Goal: Use online tool/utility: Utilize a website feature to perform a specific function

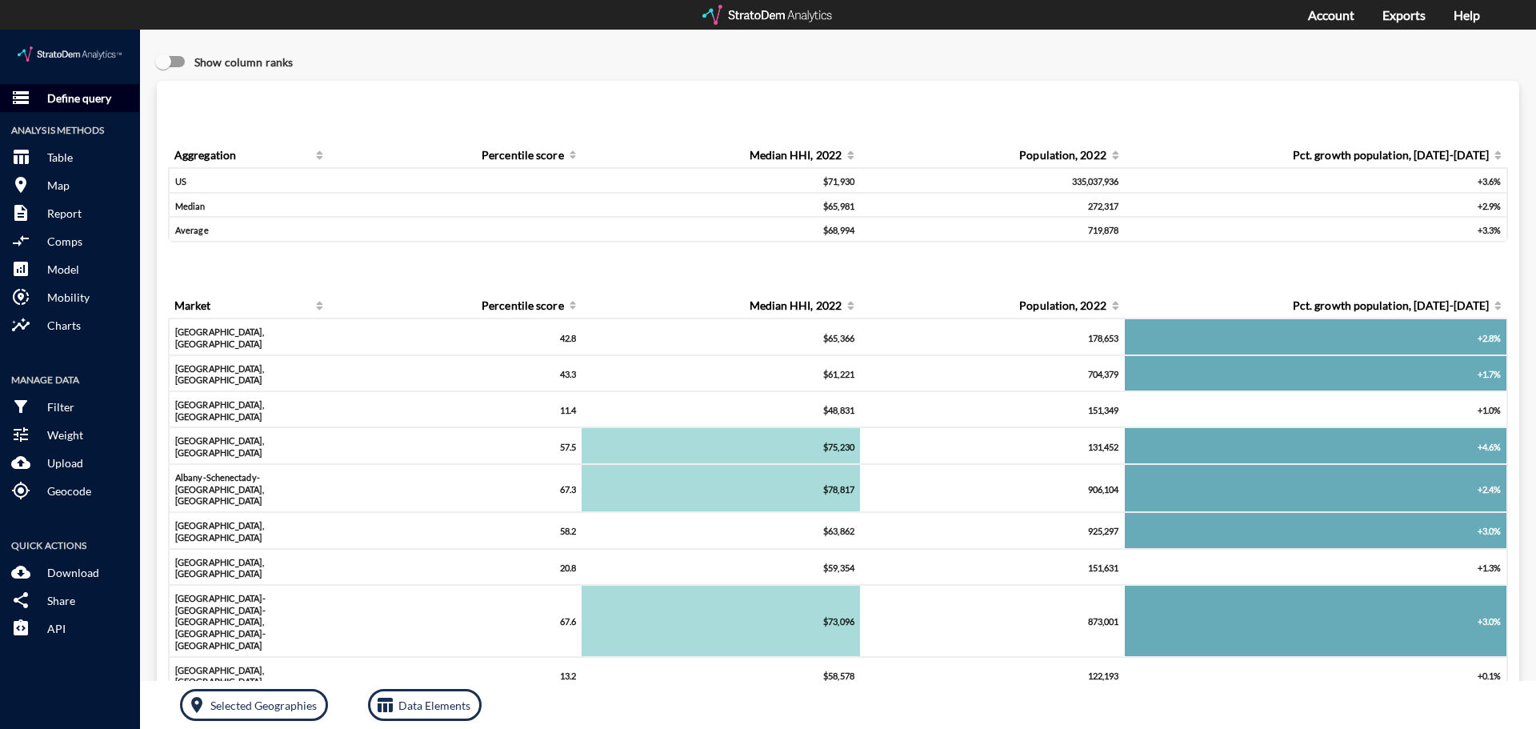
click p "Define query"
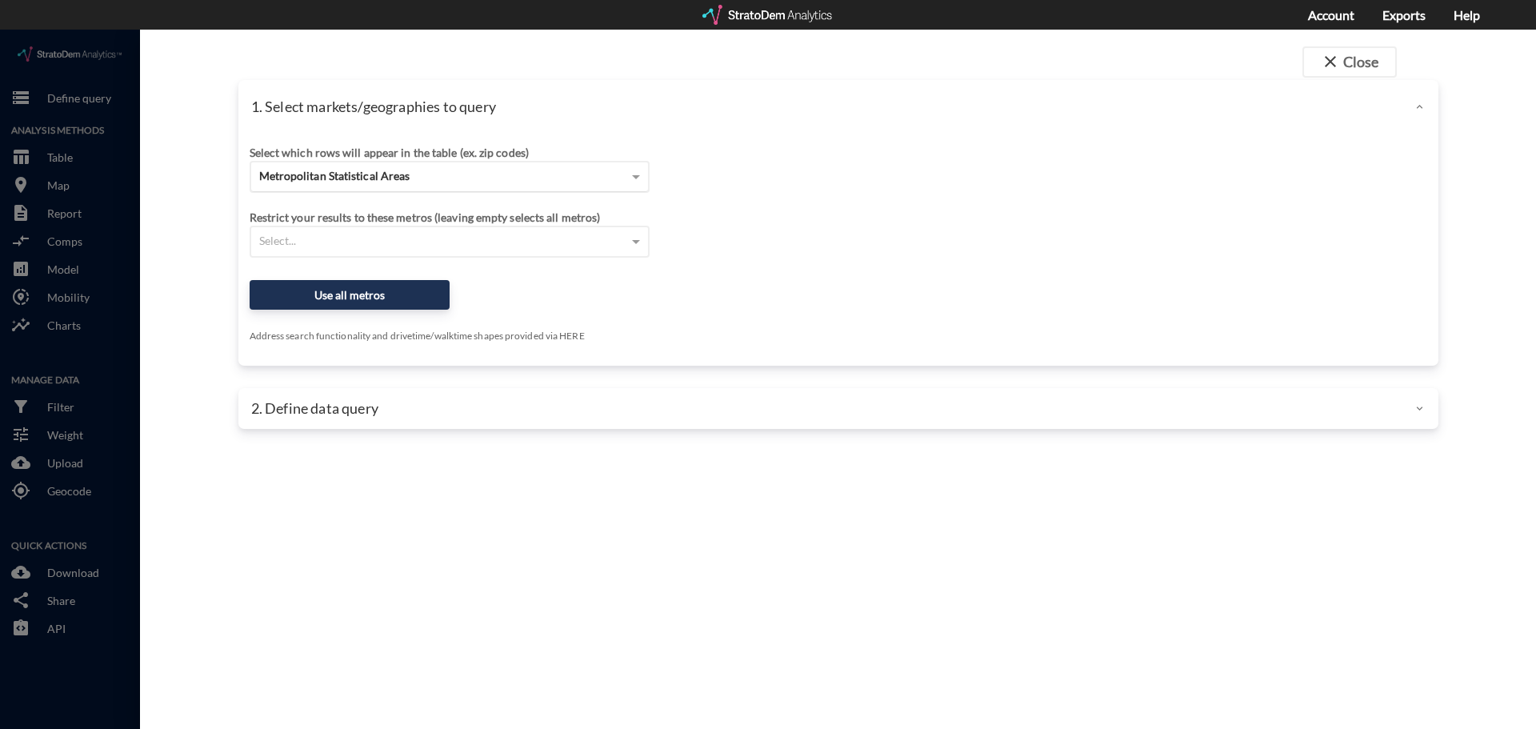
click div "Metropolitan Statistical Areas"
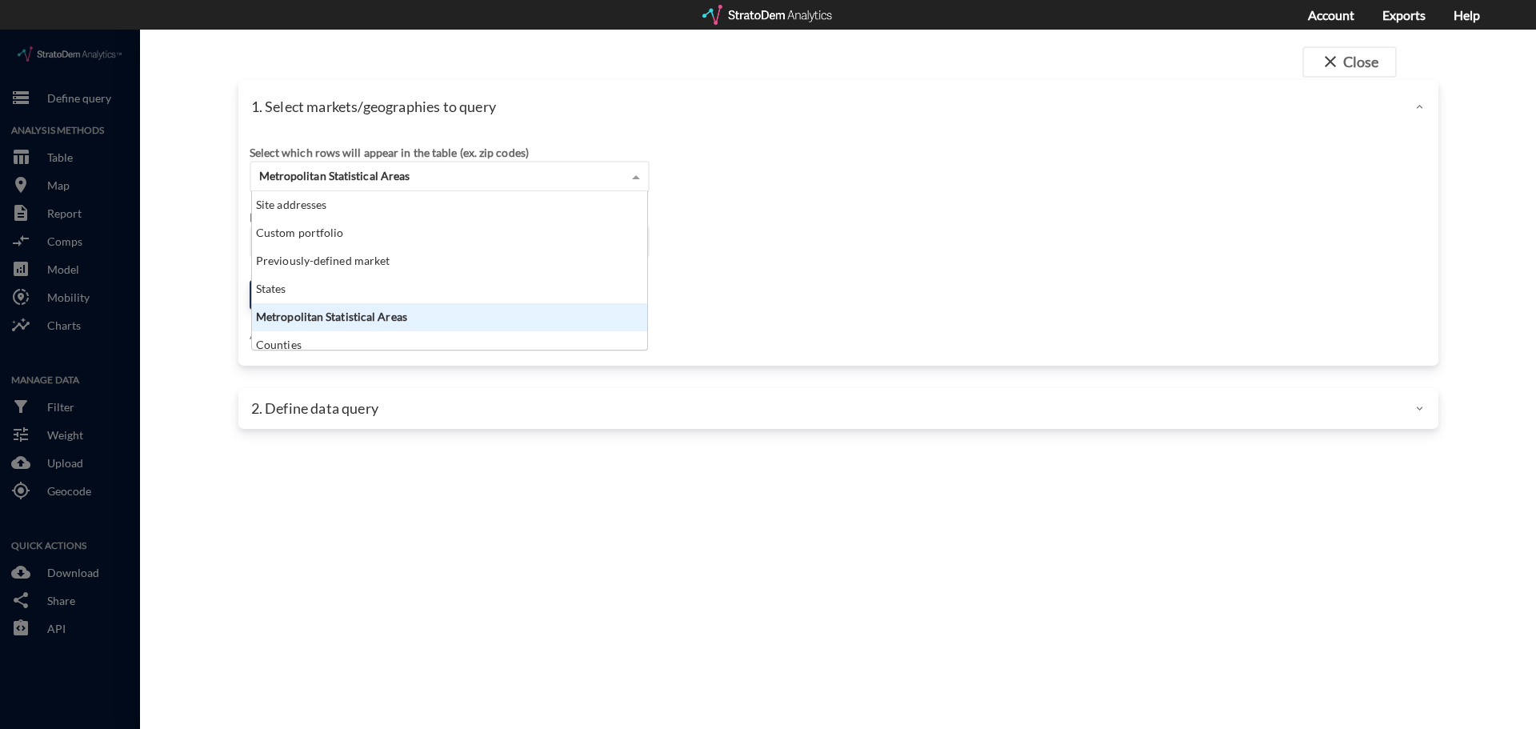
scroll to position [146, 386]
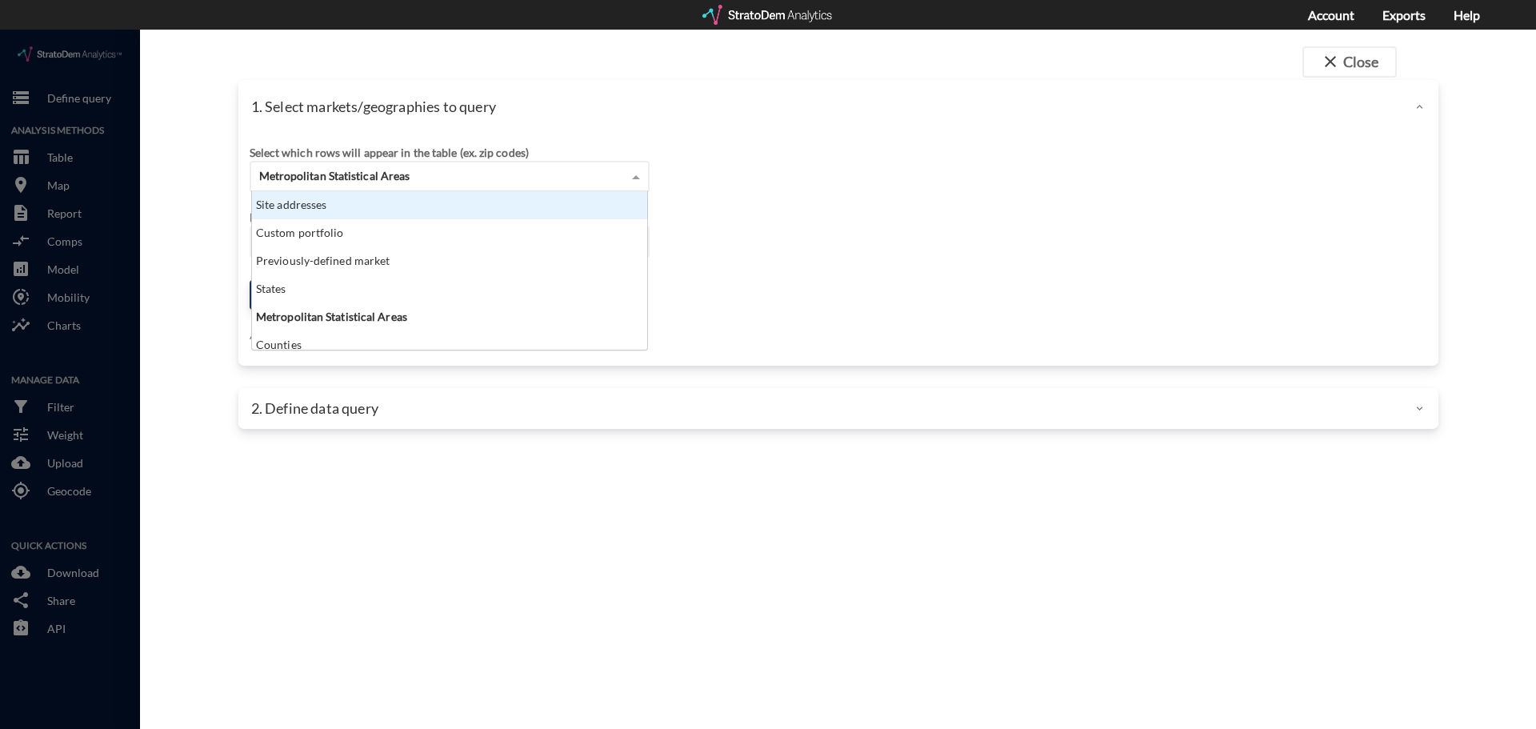
click div "Site addresses"
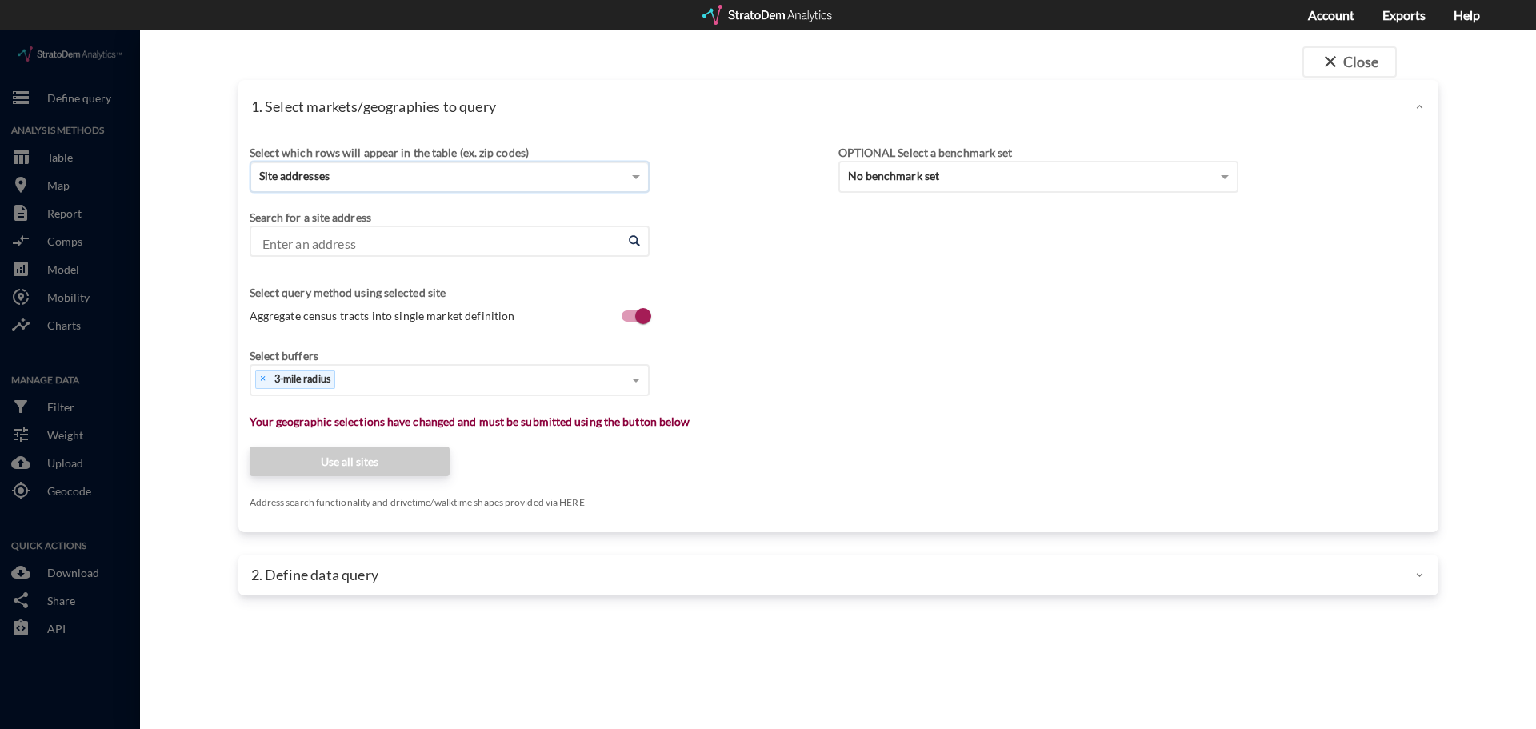
click input "Enter an address"
click div "× 3-mile radius"
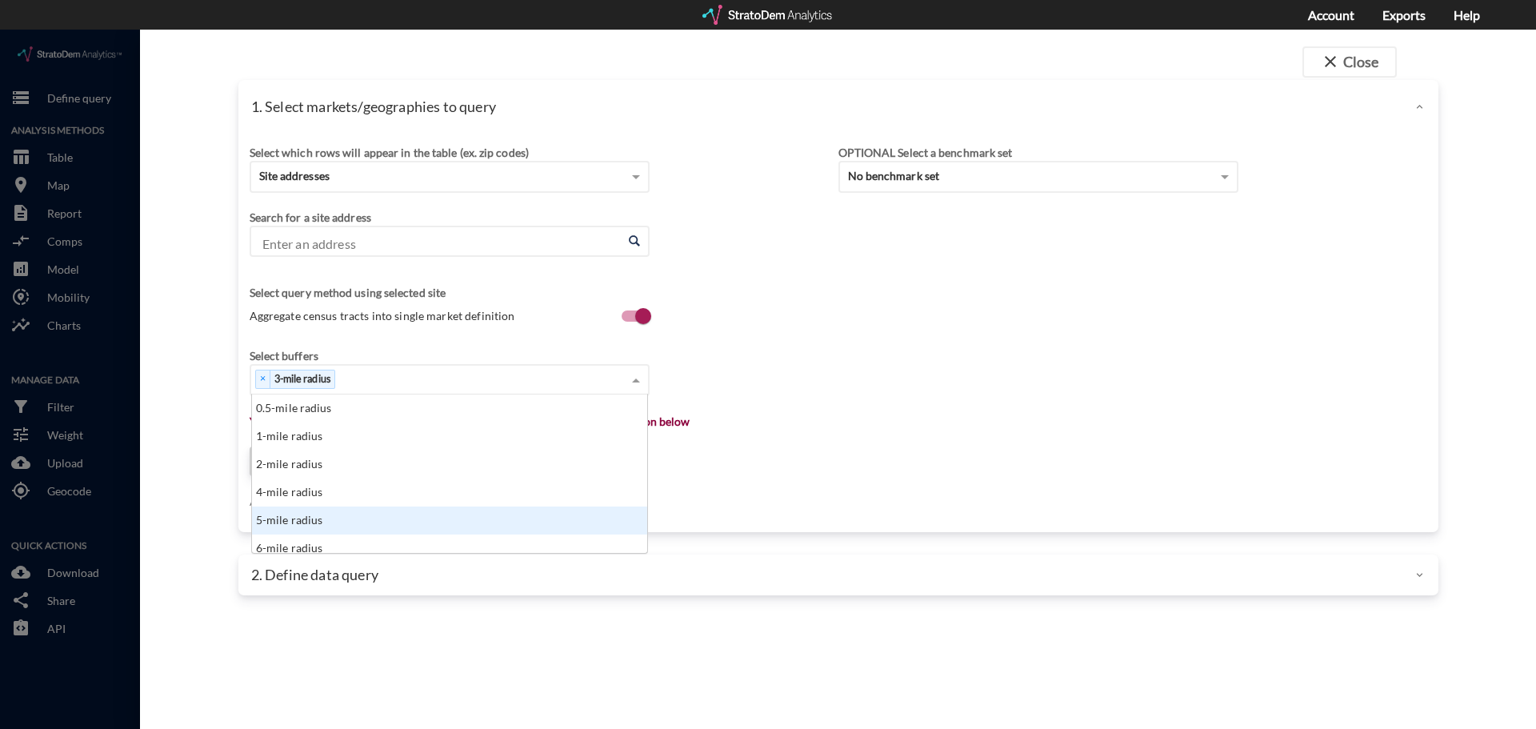
click div "5-mile radius"
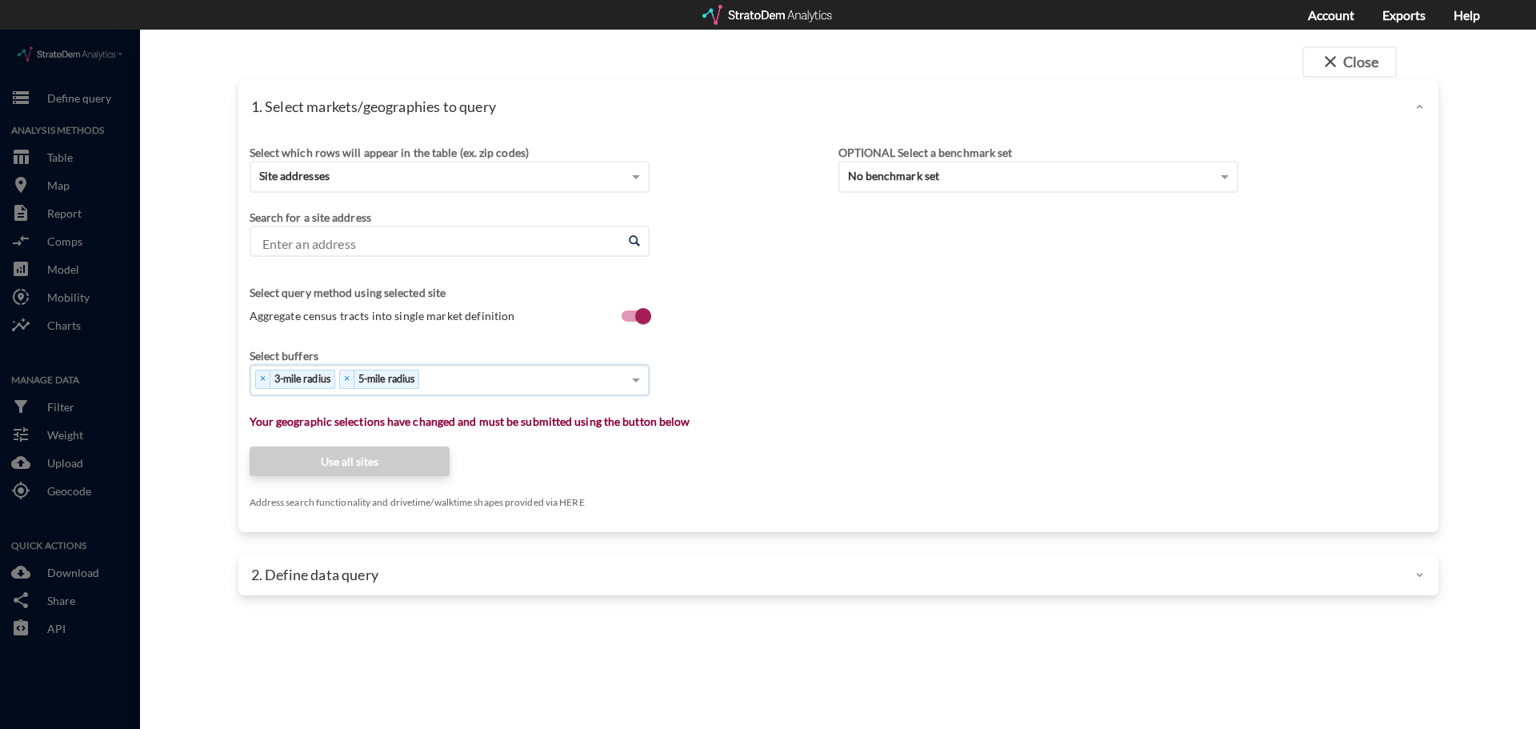
click input "Enter an address"
type input "[STREET_ADDRESS]"
click div "Enter an address Enter an address"
click input "Enter an address"
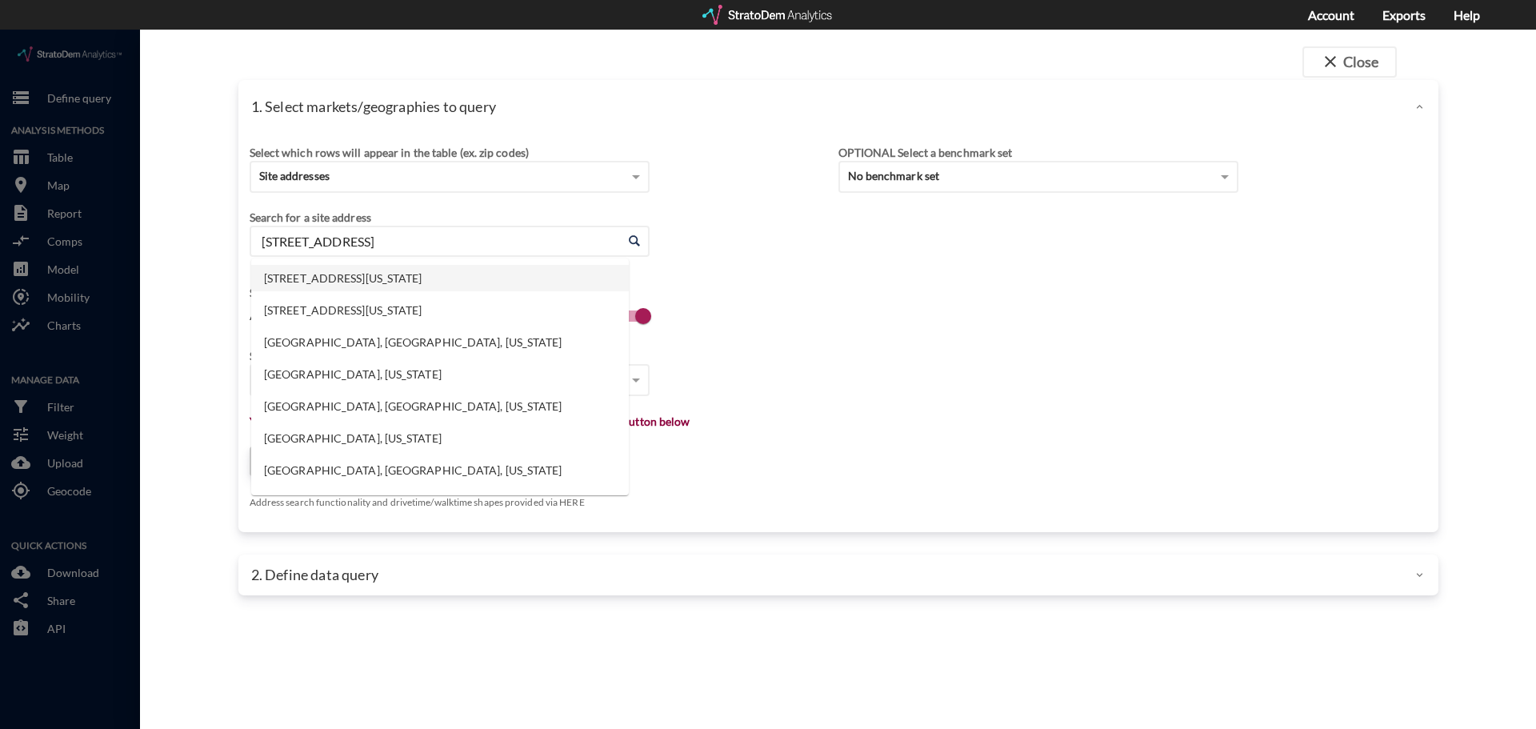
click li "[STREET_ADDRESS][US_STATE]"
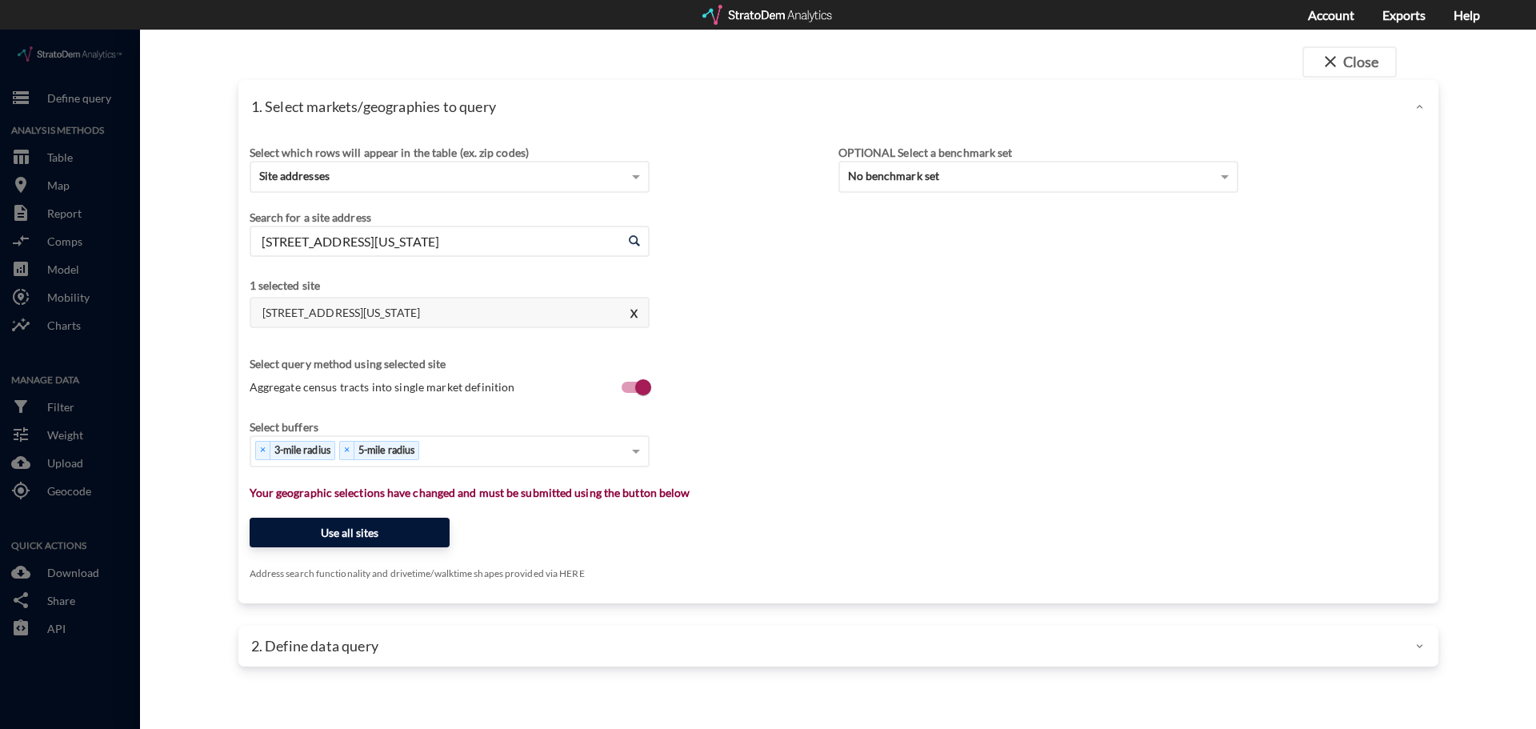
type input "[STREET_ADDRESS][US_STATE]"
click button "Use all sites"
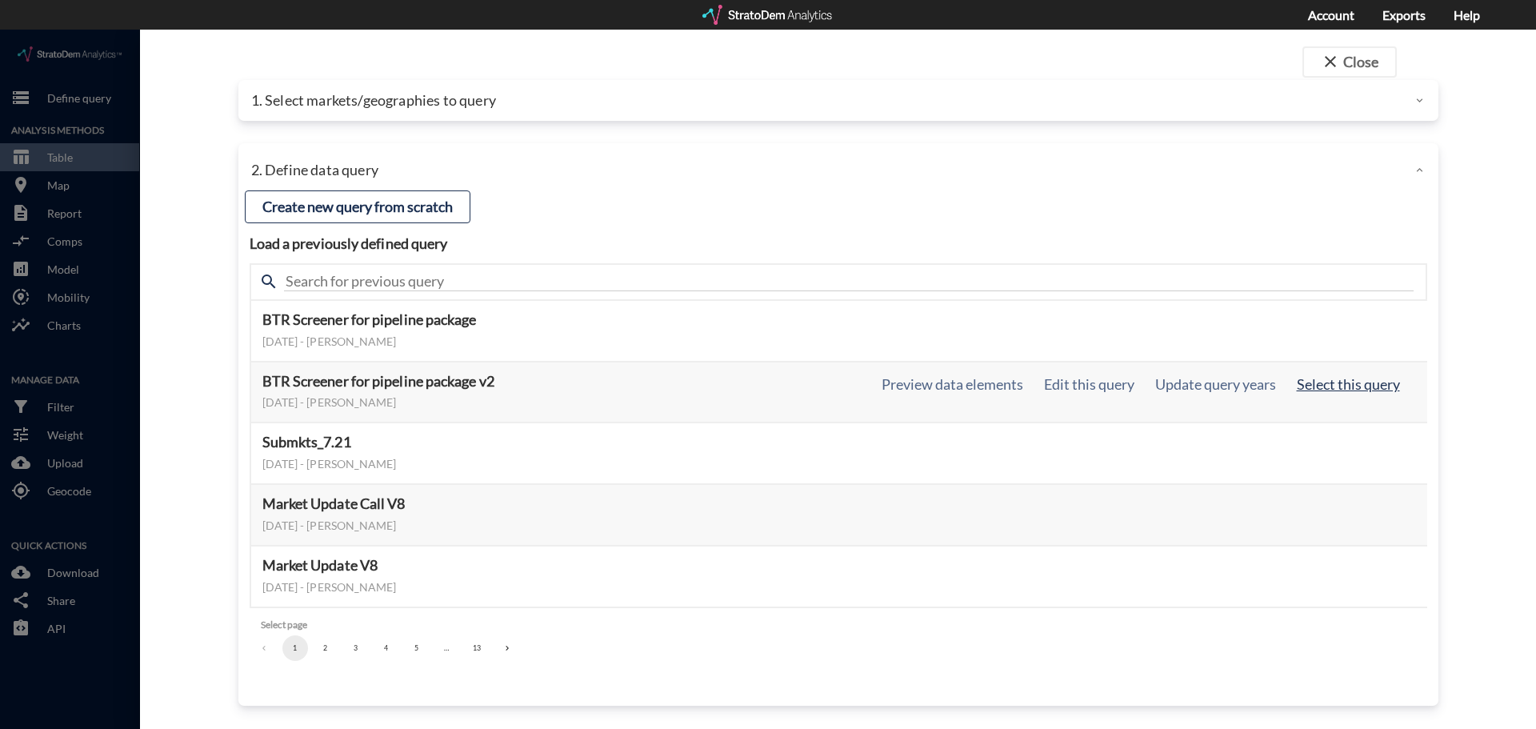
click button "Select this query"
